Goal: Task Accomplishment & Management: Manage account settings

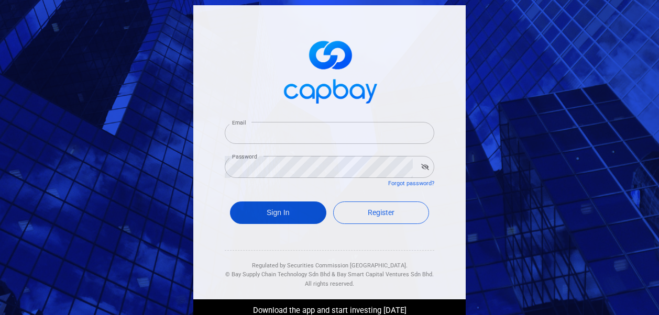
type input "[EMAIL_ADDRESS][DOMAIN_NAME]"
click at [262, 212] on button "Sign In" at bounding box center [278, 213] width 96 height 23
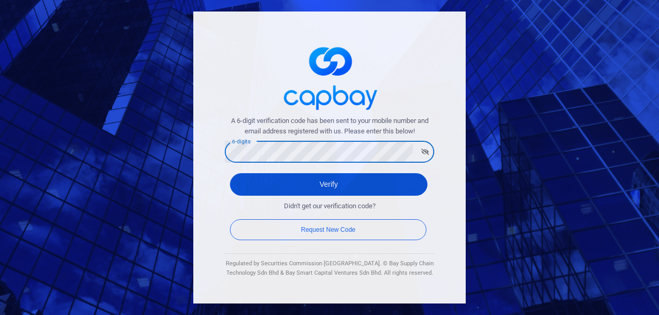
click at [314, 190] on button "Verify" at bounding box center [328, 184] width 197 height 23
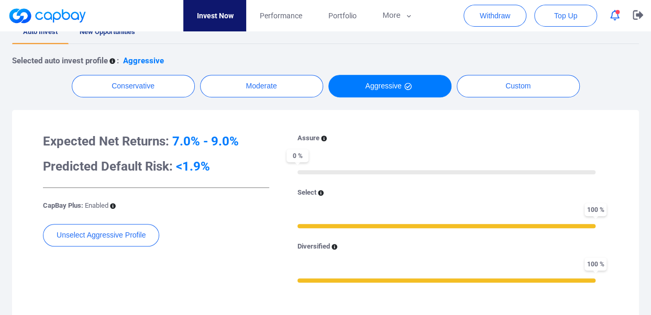
scroll to position [230, 0]
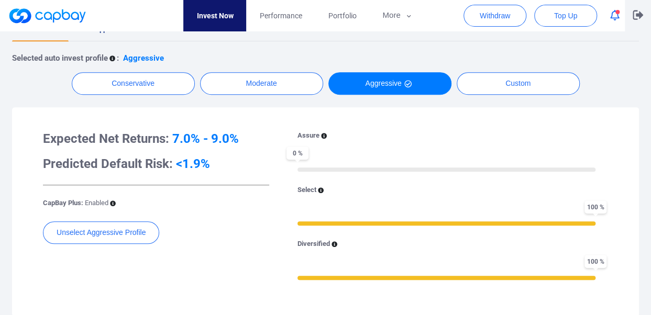
click at [638, 17] on icon "button" at bounding box center [637, 15] width 10 height 10
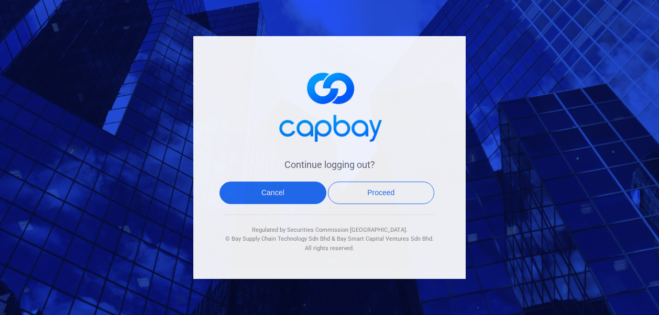
click at [572, 59] on div "Continue logging out? Cancel Proceed Regulated by Securities Commission Malaysi…" at bounding box center [329, 157] width 659 height 315
click at [250, 194] on button "Cancel" at bounding box center [272, 193] width 107 height 23
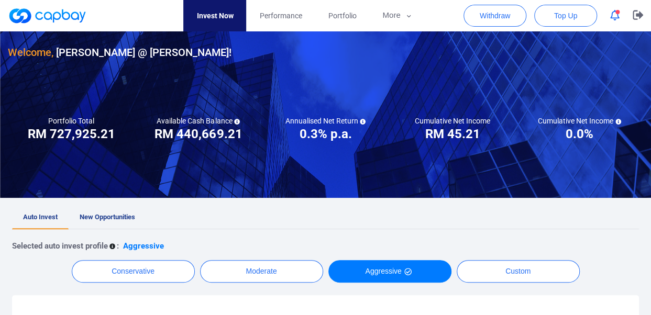
scroll to position [42, 0]
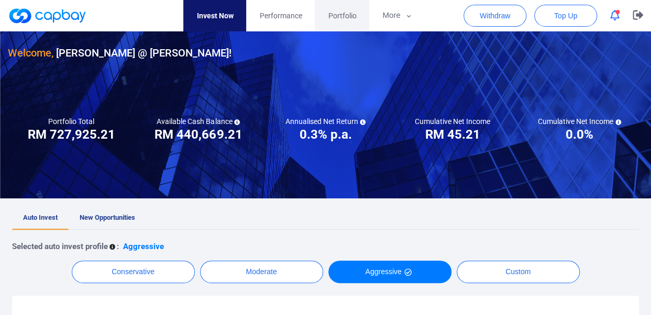
click at [349, 14] on span "Portfolio" at bounding box center [342, 16] width 28 height 12
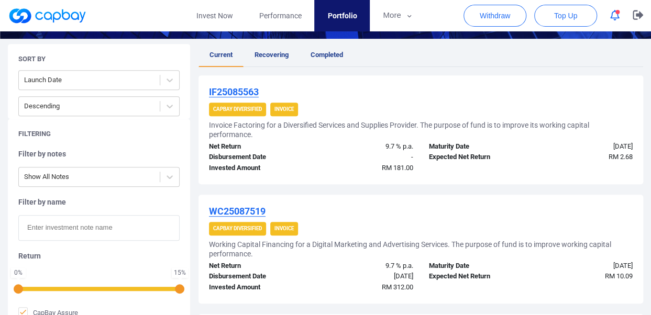
scroll to position [209, 0]
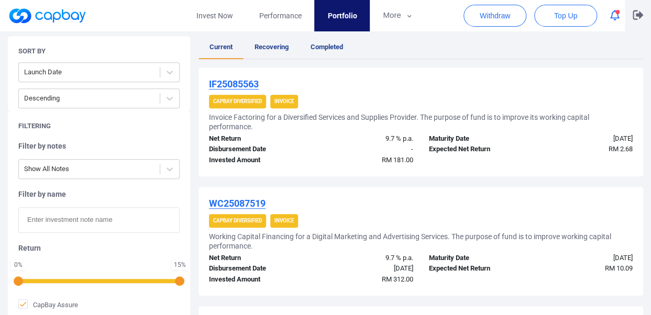
click at [637, 16] on icon "button" at bounding box center [637, 14] width 10 height 9
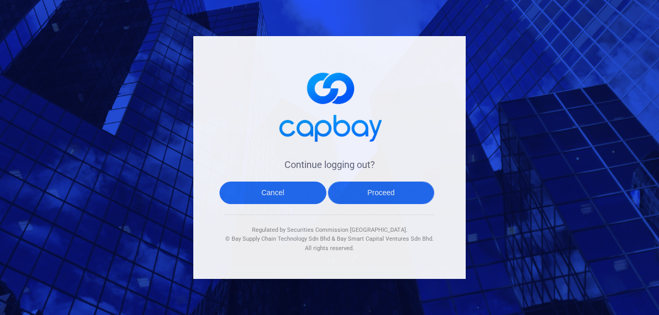
click at [380, 195] on button "Proceed" at bounding box center [381, 193] width 107 height 23
